Goal: Task Accomplishment & Management: Manage account settings

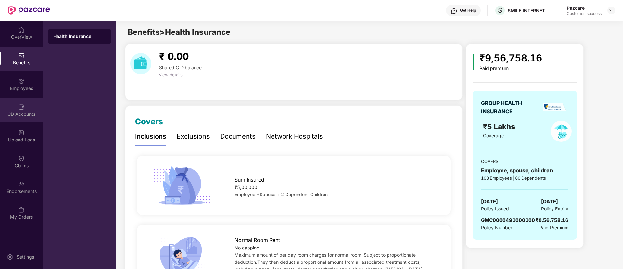
click at [23, 115] on div "CD Accounts" at bounding box center [21, 114] width 43 height 7
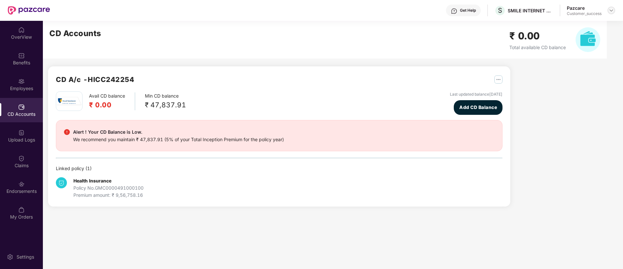
click at [612, 9] on img at bounding box center [611, 10] width 5 height 5
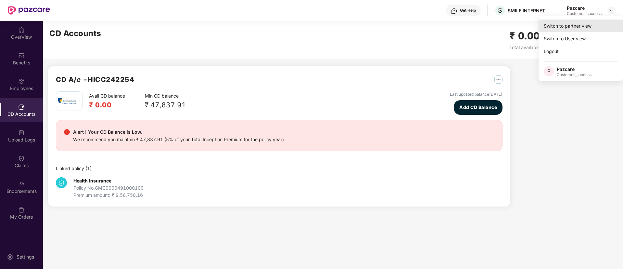
click at [584, 22] on div "Switch to partner view" at bounding box center [581, 26] width 85 height 13
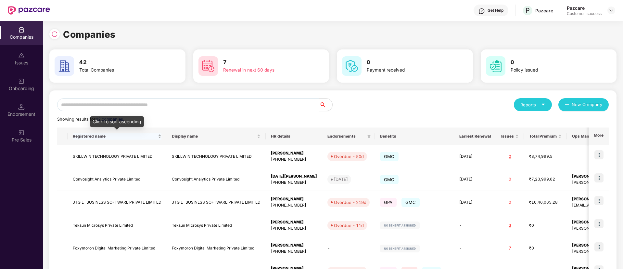
click at [117, 139] on div "Registered name" at bounding box center [117, 136] width 89 height 6
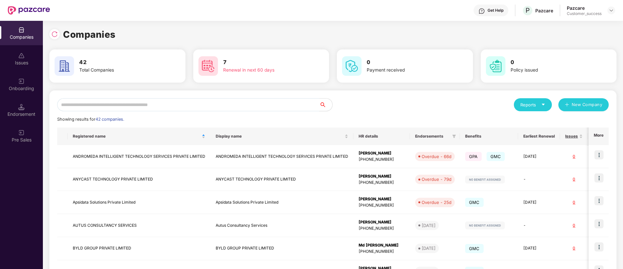
click at [173, 110] on input "text" at bounding box center [188, 104] width 262 height 13
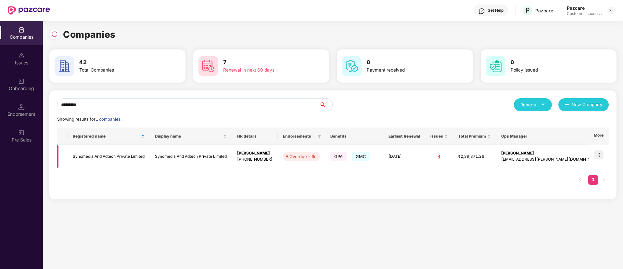
type input "*********"
click at [602, 156] on img at bounding box center [599, 154] width 9 height 9
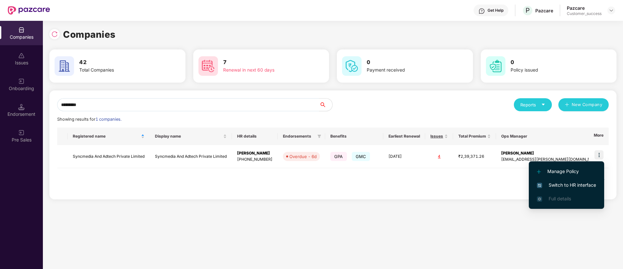
click at [576, 182] on span "Switch to HR interface" at bounding box center [566, 184] width 59 height 7
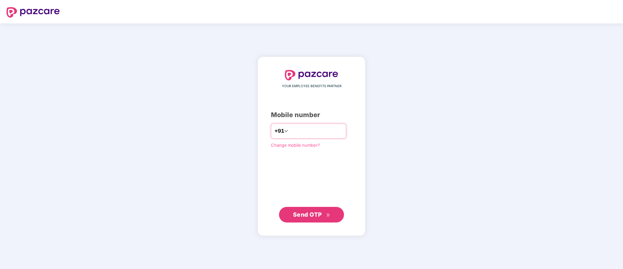
click at [326, 133] on input "number" at bounding box center [316, 131] width 53 height 10
type input "**********"
click at [311, 221] on button "Send OTP" at bounding box center [311, 214] width 65 height 16
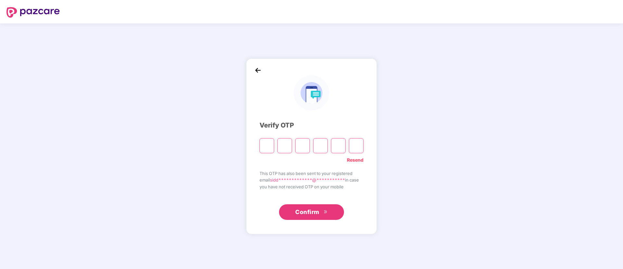
type input "*"
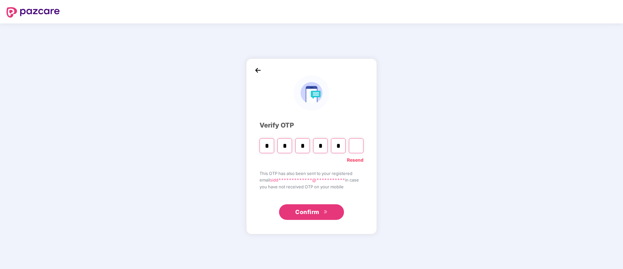
type input "*"
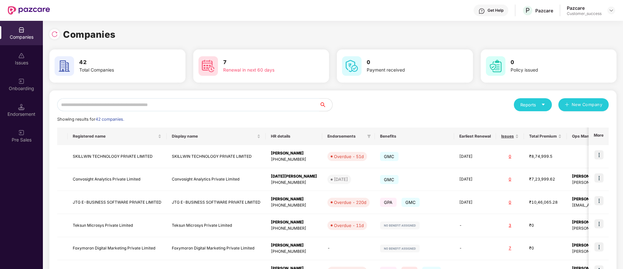
click at [254, 109] on input "text" at bounding box center [188, 104] width 262 height 13
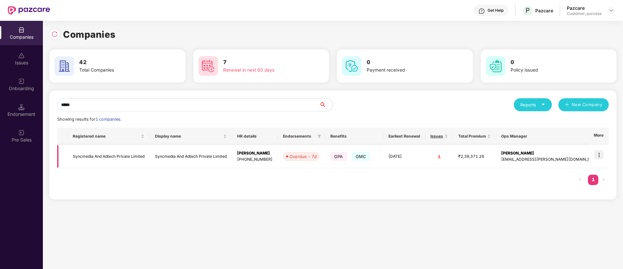
type input "*****"
click at [601, 158] on img at bounding box center [599, 154] width 9 height 9
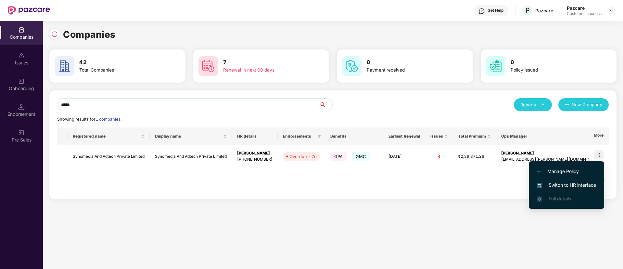
click at [579, 183] on span "Switch to HR interface" at bounding box center [566, 184] width 59 height 7
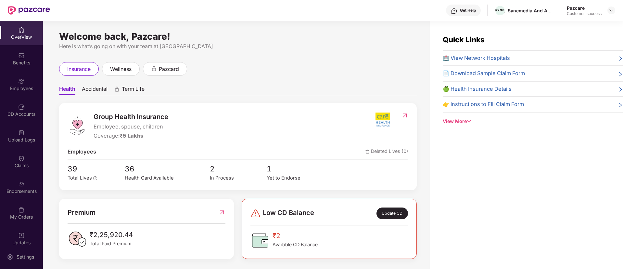
click at [18, 90] on div "Employees" at bounding box center [21, 88] width 43 height 7
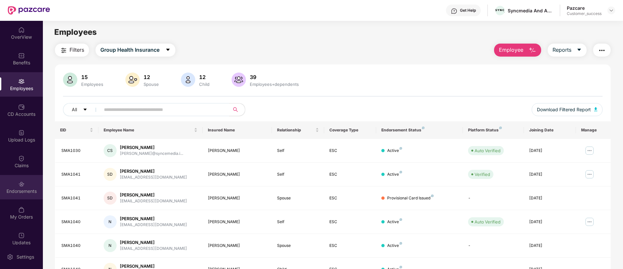
click at [14, 190] on div "Endorsements" at bounding box center [21, 191] width 43 height 7
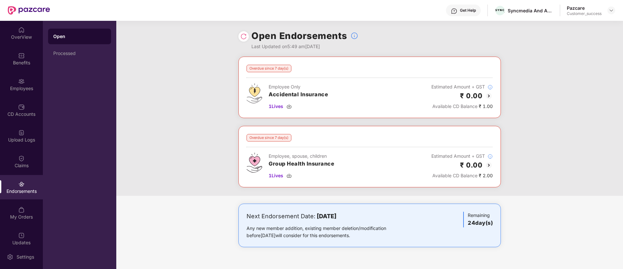
click at [490, 98] on img at bounding box center [489, 96] width 8 height 8
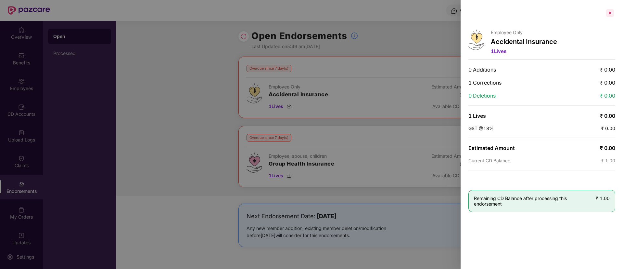
click at [609, 9] on div at bounding box center [610, 13] width 10 height 10
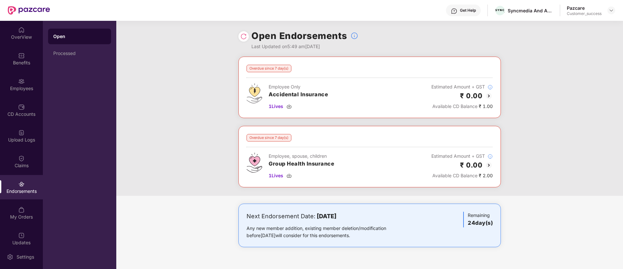
click at [490, 166] on img at bounding box center [489, 165] width 8 height 8
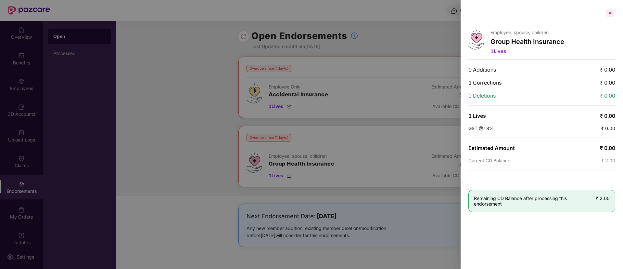
click at [608, 15] on div at bounding box center [610, 13] width 10 height 10
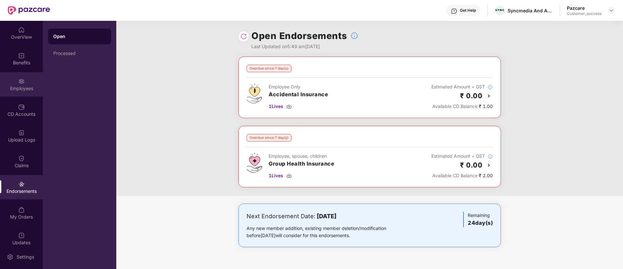
click at [18, 88] on div "Employees" at bounding box center [21, 88] width 43 height 7
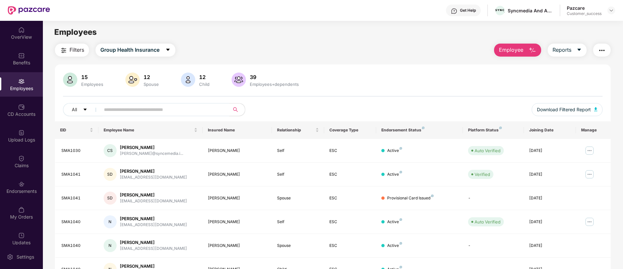
click at [167, 107] on input "text" at bounding box center [162, 110] width 117 height 10
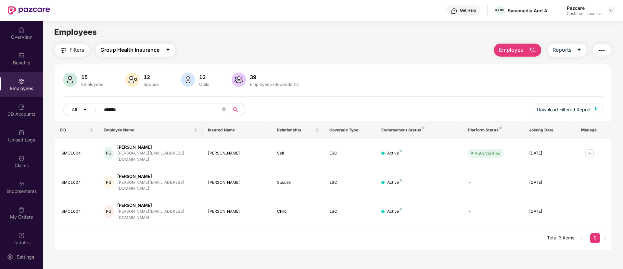
type input "*******"
click at [147, 53] on span "Group Health Insurance" at bounding box center [129, 50] width 59 height 8
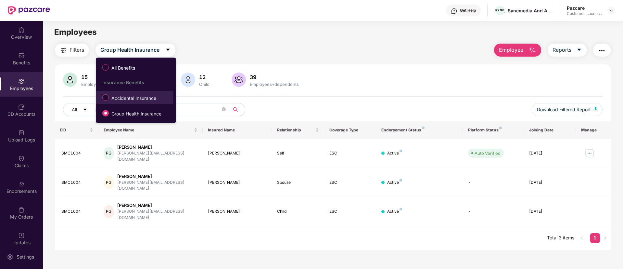
click at [137, 96] on span "Accidental Insurance" at bounding box center [134, 98] width 50 height 7
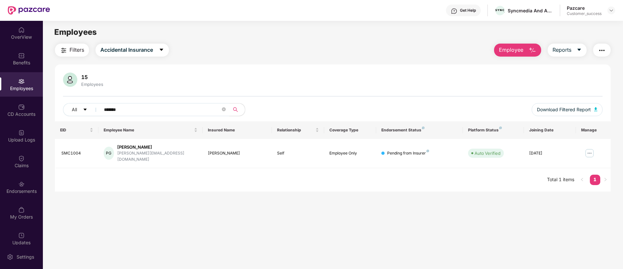
click at [152, 110] on input "*******" at bounding box center [162, 110] width 117 height 10
click at [223, 108] on icon "close-circle" at bounding box center [224, 109] width 4 height 4
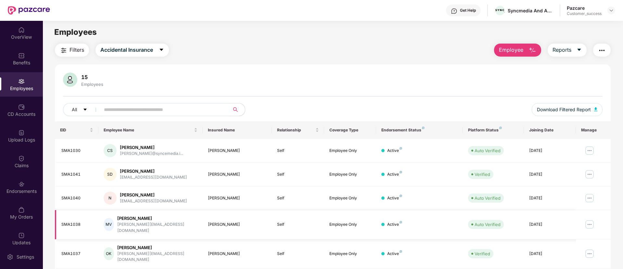
scroll to position [131, 0]
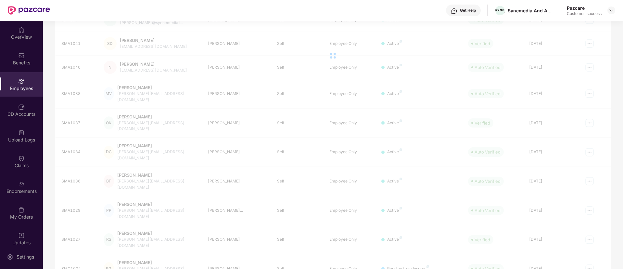
scroll to position [21, 0]
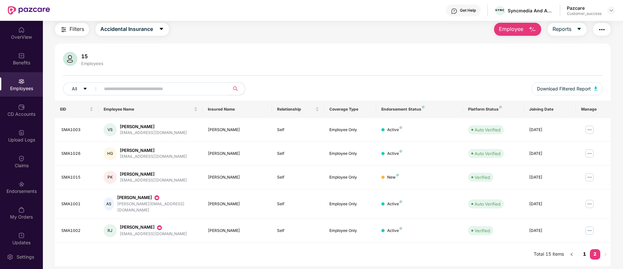
click at [584, 250] on link "1" at bounding box center [585, 254] width 10 height 10
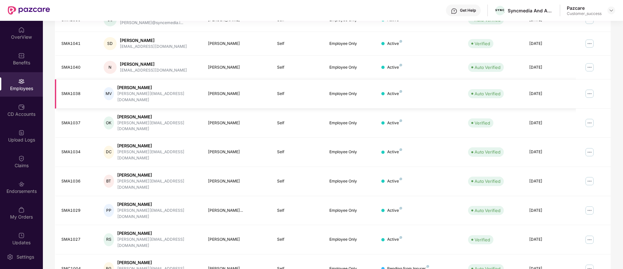
scroll to position [0, 0]
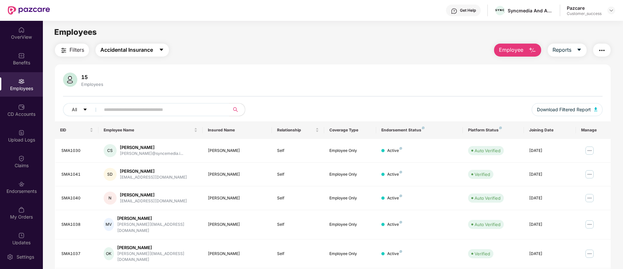
click at [154, 52] on button "Accidental Insurance" at bounding box center [132, 50] width 73 height 13
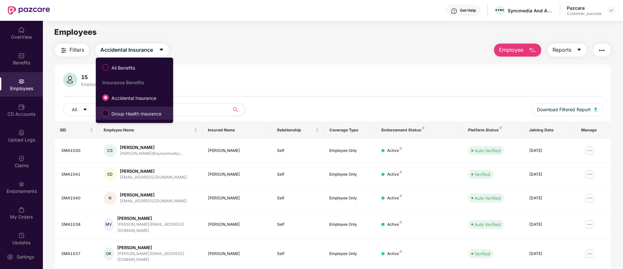
click at [135, 114] on span "Group Health Insurance" at bounding box center [136, 113] width 55 height 7
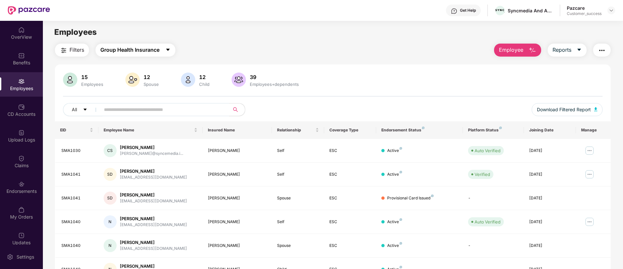
click at [153, 56] on button "Group Health Insurance" at bounding box center [136, 50] width 80 height 13
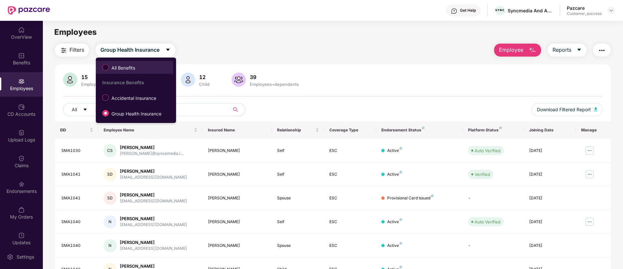
click at [136, 73] on li "All Benefits" at bounding box center [134, 67] width 77 height 13
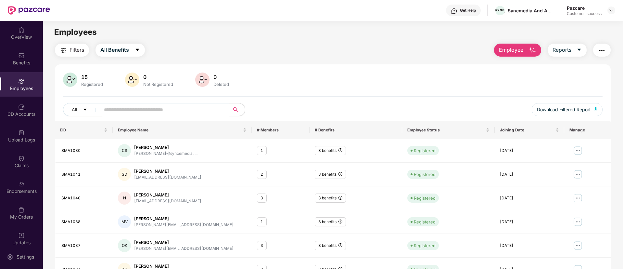
click at [197, 106] on input "text" at bounding box center [162, 110] width 117 height 10
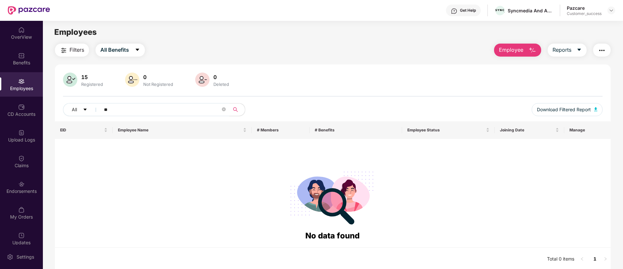
type input "*"
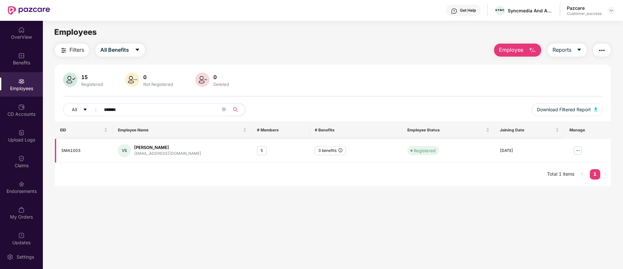
type input "*******"
click at [579, 151] on img at bounding box center [578, 150] width 10 height 10
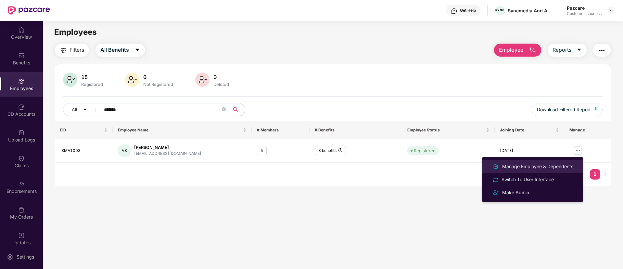
click at [547, 167] on div "Manage Employee & Dependents" at bounding box center [538, 166] width 74 height 7
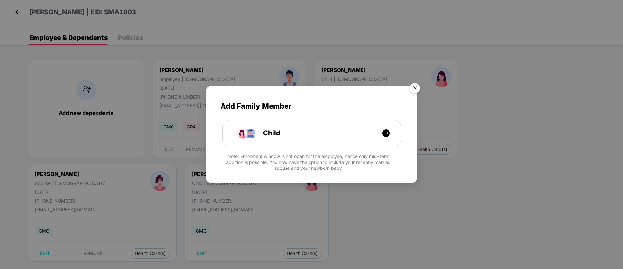
click at [414, 88] on img "Close" at bounding box center [415, 89] width 18 height 18
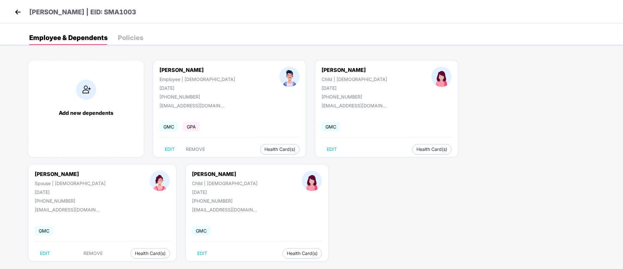
click at [18, 16] on img at bounding box center [18, 12] width 10 height 10
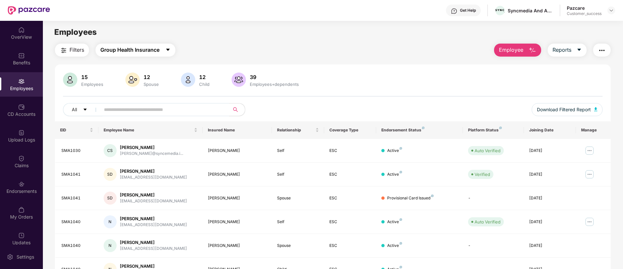
click at [148, 50] on span "Group Health Insurance" at bounding box center [129, 50] width 59 height 8
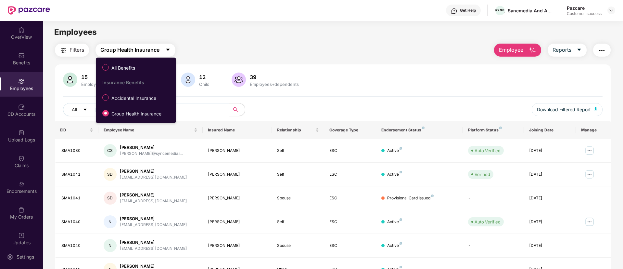
click at [148, 50] on span "Group Health Insurance" at bounding box center [129, 50] width 59 height 8
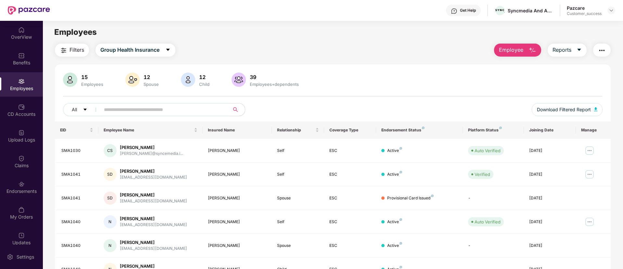
click at [182, 111] on input "text" at bounding box center [162, 110] width 117 height 10
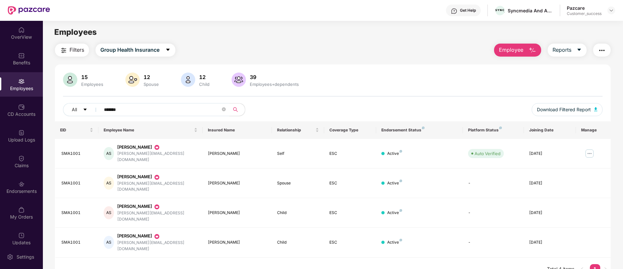
type input "*******"
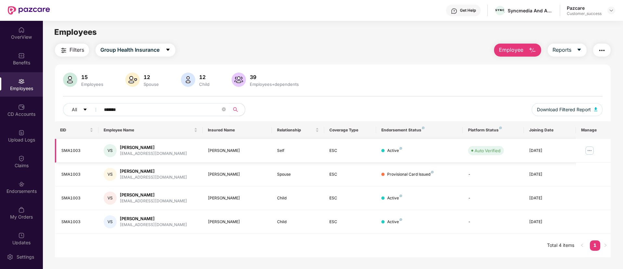
click at [590, 150] on img at bounding box center [590, 150] width 10 height 10
